Goal: Task Accomplishment & Management: Use online tool/utility

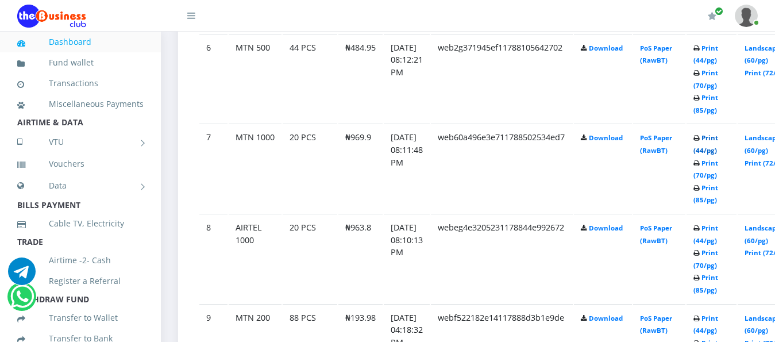
click at [718, 141] on link "Print (44/pg)" at bounding box center [705, 143] width 25 height 21
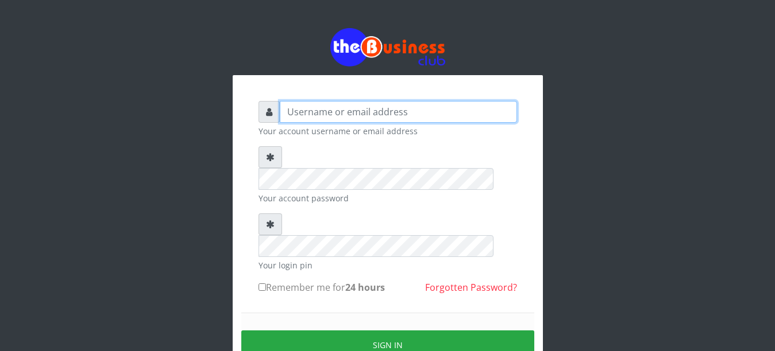
type input "YaronMarcuz"
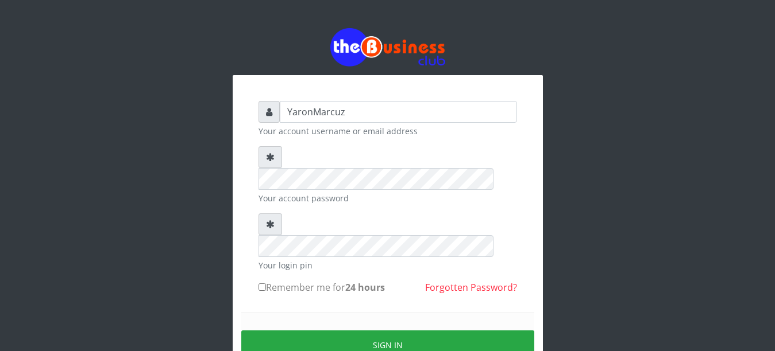
click at [263, 284] on input "Remember me for 24 hours" at bounding box center [261, 287] width 7 height 7
checkbox input "true"
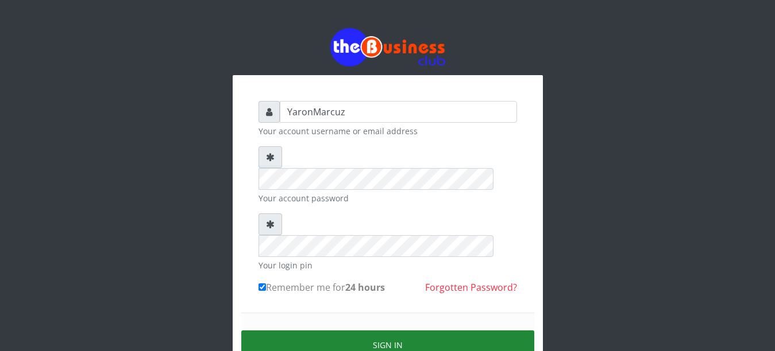
click at [311, 331] on button "Sign in" at bounding box center [387, 345] width 293 height 29
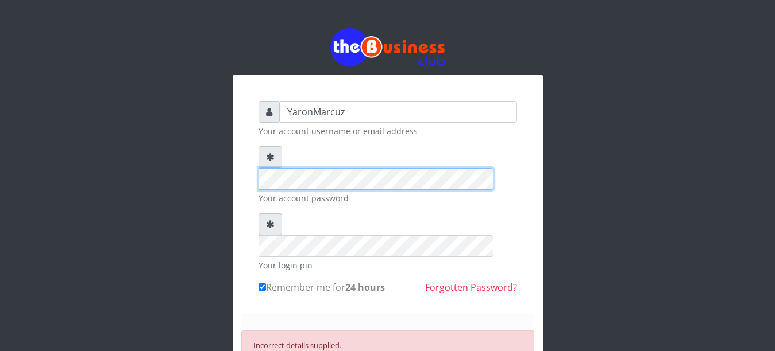
click at [248, 161] on div "YaronMarcuz Your account username or email address Your account password Your l…" at bounding box center [388, 269] width 310 height 388
